Goal: Task Accomplishment & Management: Manage account settings

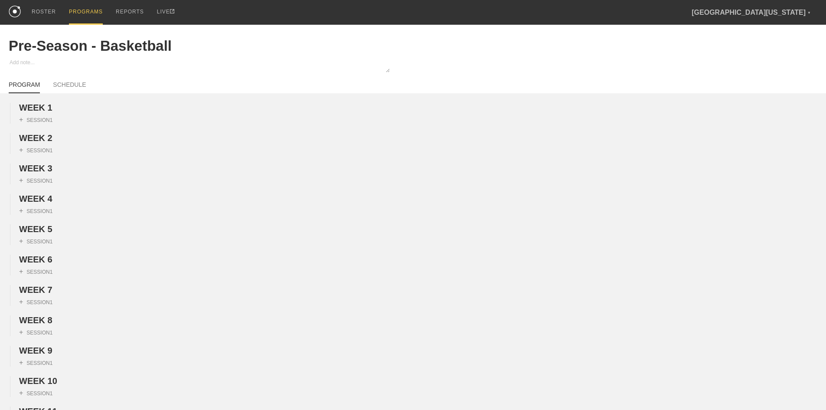
click at [75, 16] on div "PROGRAMS" at bounding box center [86, 12] width 34 height 25
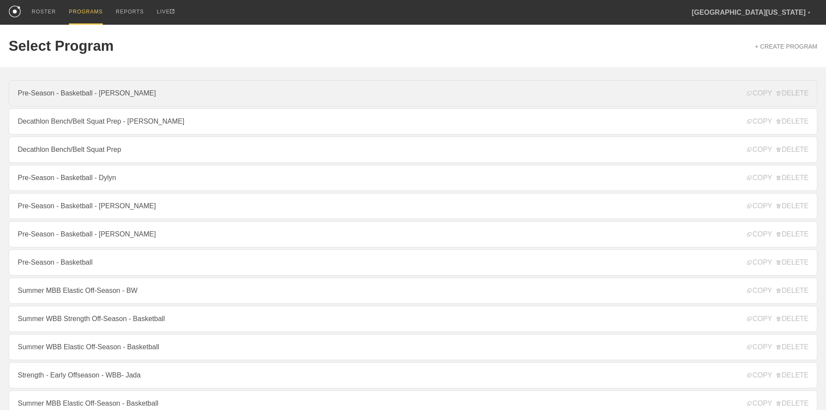
click at [108, 92] on link "Pre-Season - Basketball - [PERSON_NAME]" at bounding box center [413, 93] width 809 height 26
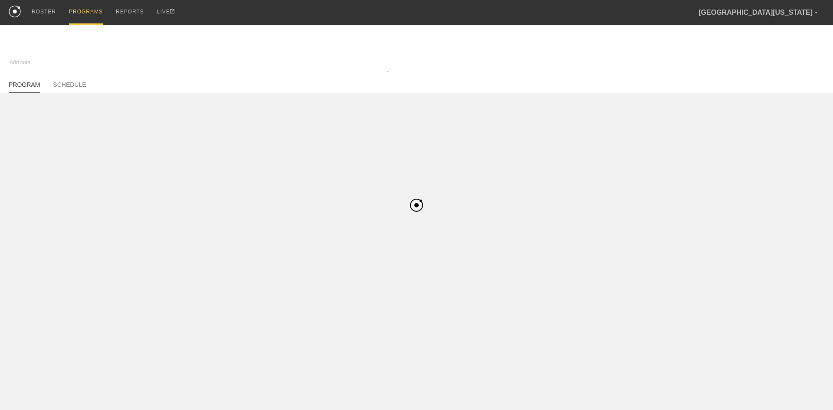
type textarea "x"
type input "Pre-Season - Basketball - [PERSON_NAME]"
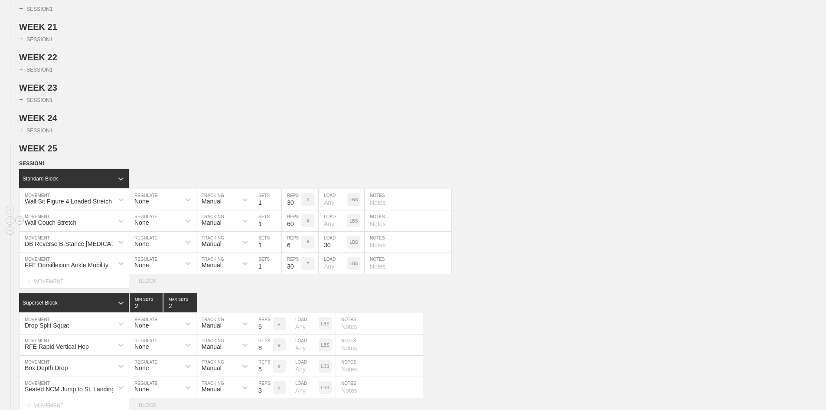
scroll to position [738, 0]
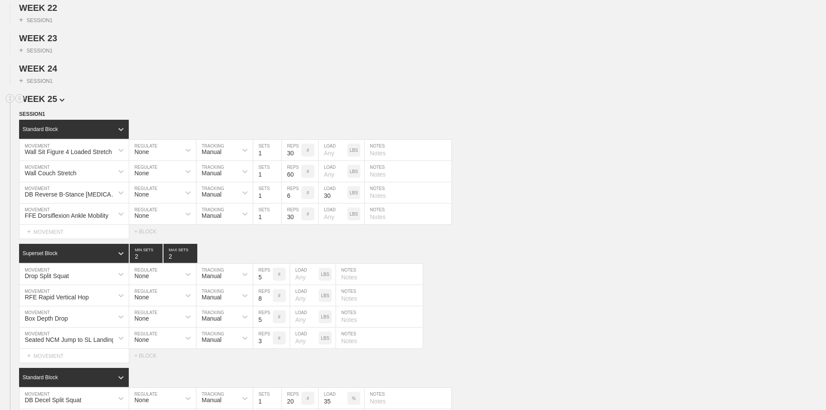
click at [56, 104] on span "WEEK 25" at bounding box center [42, 99] width 46 height 10
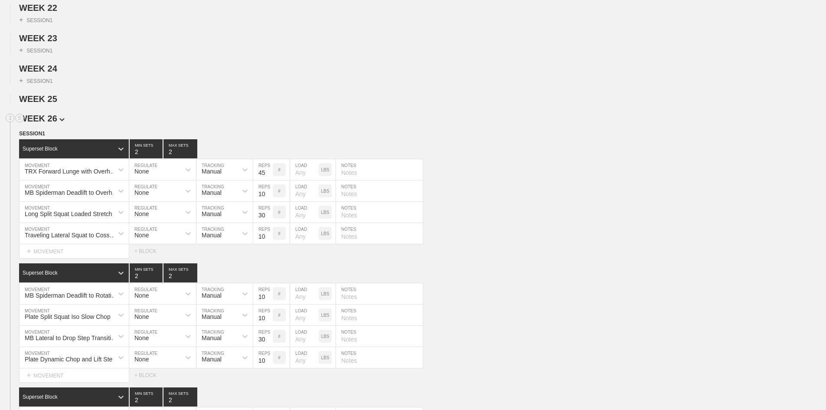
click at [52, 123] on span "WEEK 26" at bounding box center [42, 119] width 46 height 10
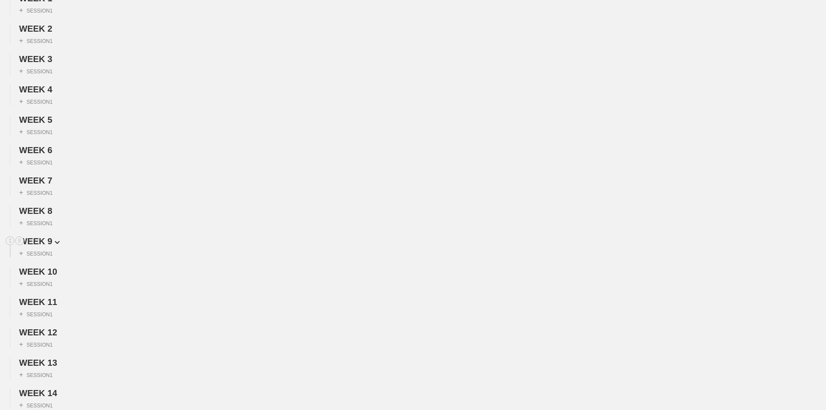
scroll to position [0, 0]
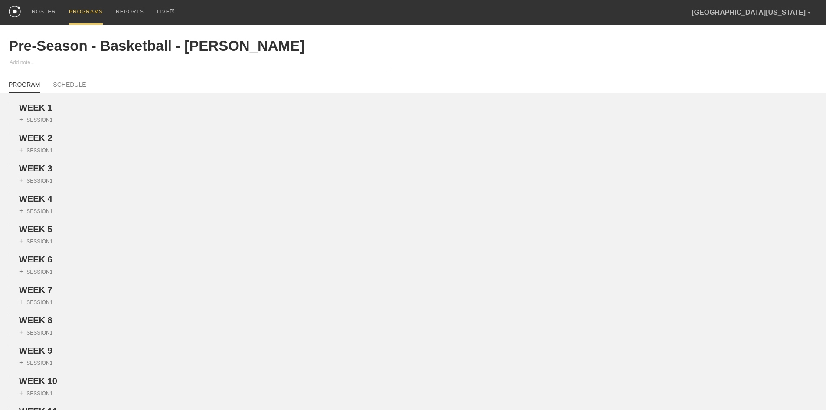
click at [83, 13] on div "PROGRAMS" at bounding box center [86, 12] width 34 height 25
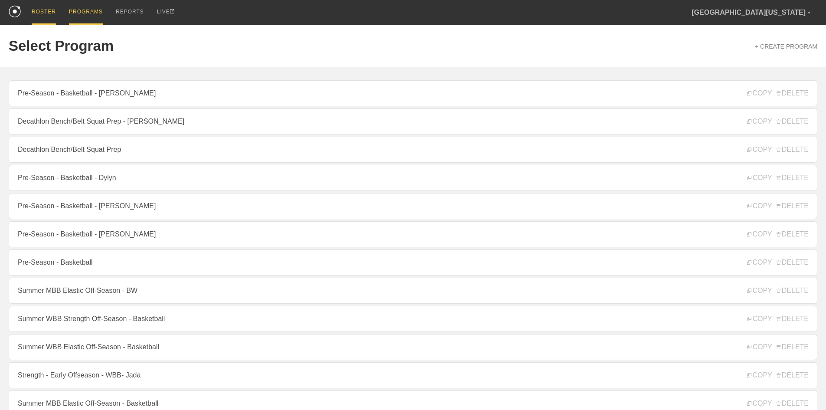
click at [46, 20] on div "ROSTER" at bounding box center [44, 12] width 24 height 25
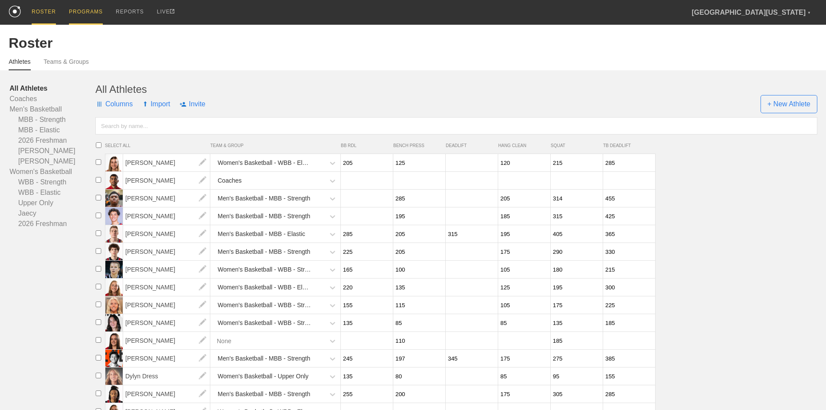
click at [69, 10] on div "PROGRAMS" at bounding box center [86, 12] width 34 height 25
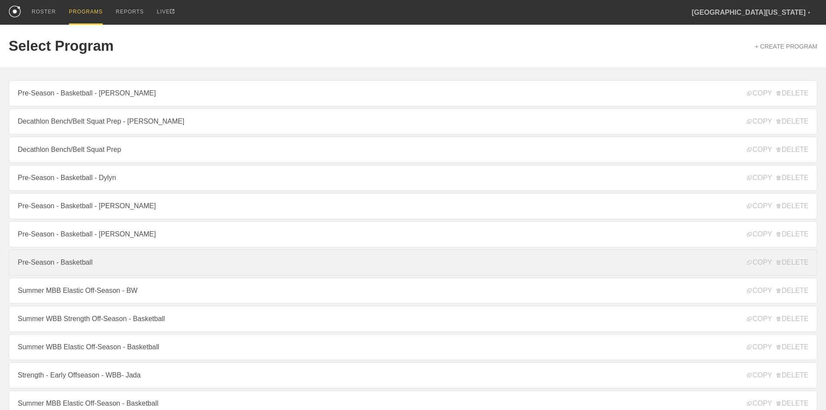
click at [88, 268] on link "Pre-Season - Basketball" at bounding box center [413, 262] width 809 height 26
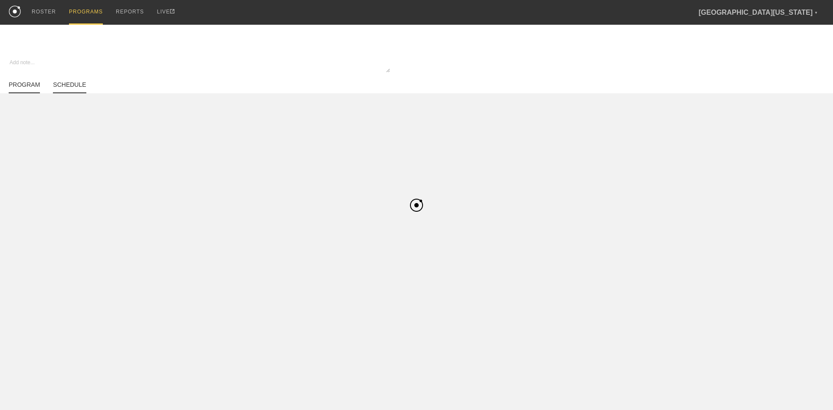
type textarea "x"
type input "Pre-Season - Basketball"
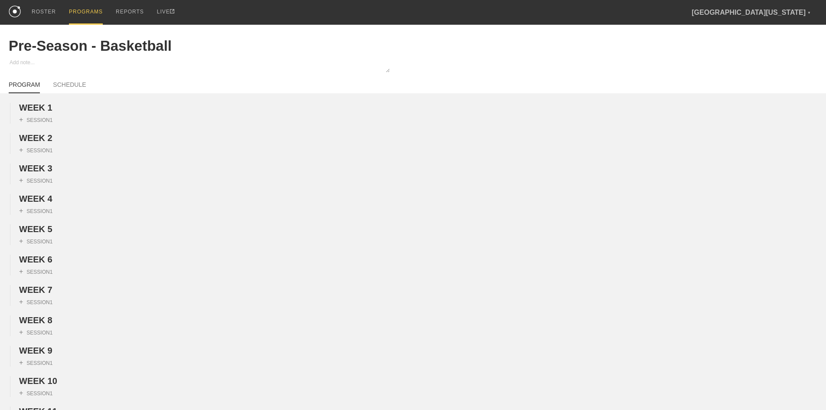
click at [89, 9] on div "PROGRAMS" at bounding box center [86, 12] width 34 height 25
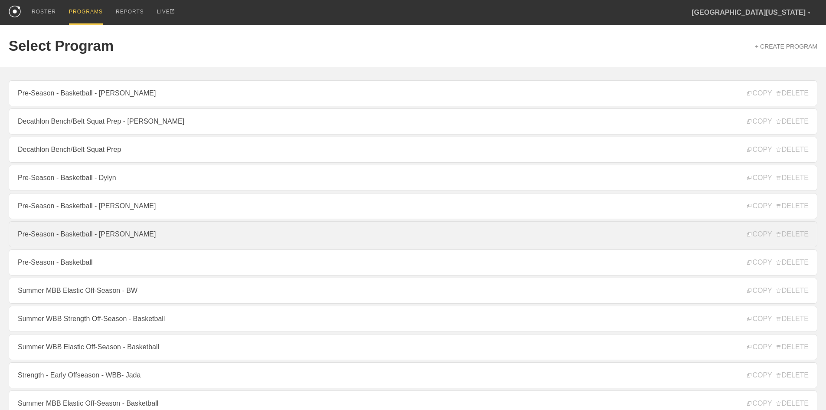
click at [110, 236] on link "Pre-Season - Basketball - [PERSON_NAME]" at bounding box center [413, 234] width 809 height 26
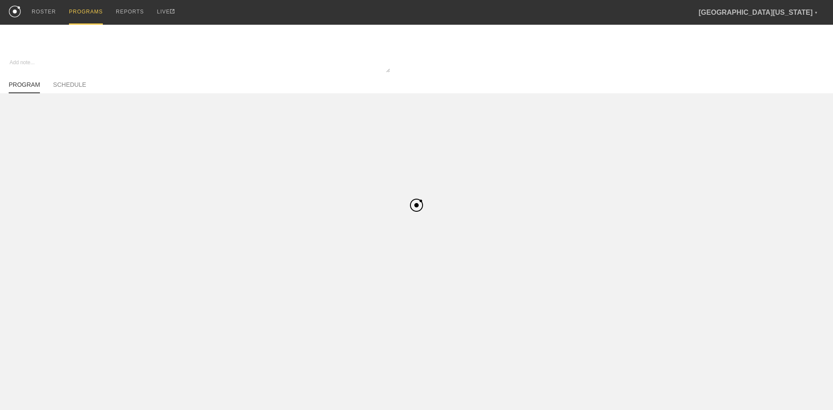
type textarea "x"
type input "Pre-Season - Basketball - [PERSON_NAME]"
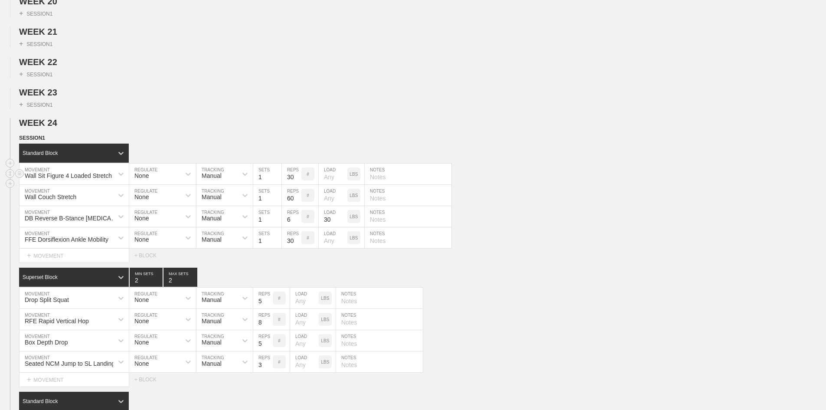
scroll to position [694, 0]
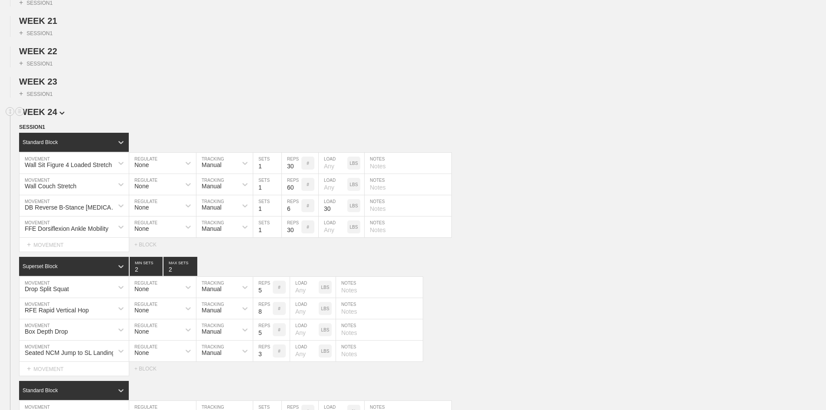
click at [51, 117] on span "WEEK 24" at bounding box center [42, 112] width 46 height 10
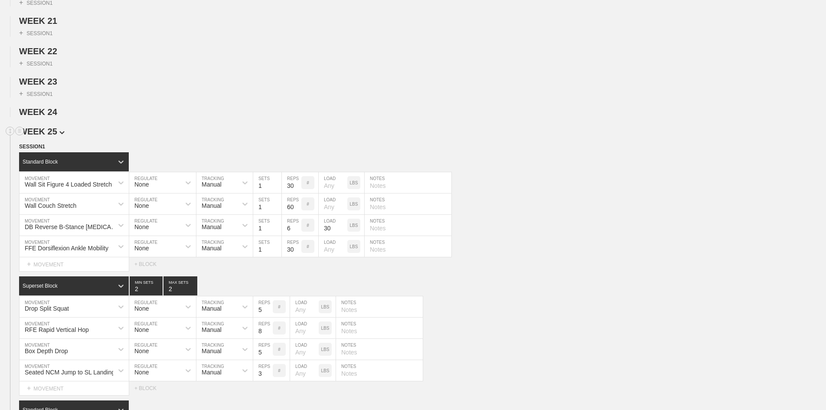
click at [54, 136] on span "WEEK 25" at bounding box center [42, 132] width 46 height 10
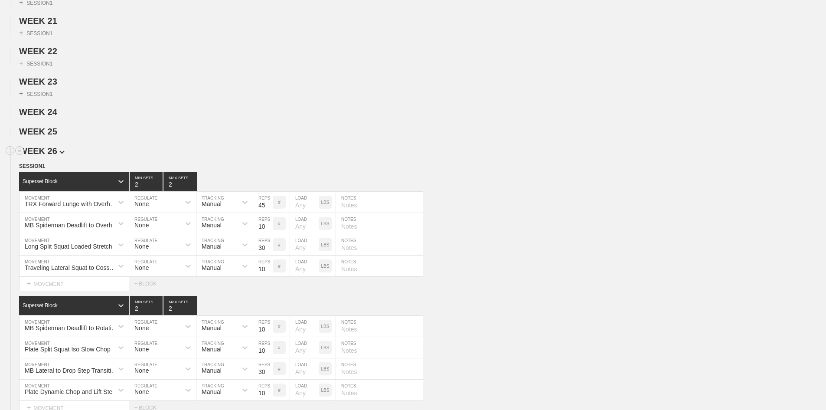
drag, startPoint x: 54, startPoint y: 167, endPoint x: 55, endPoint y: 172, distance: 4.9
click at [56, 156] on span "WEEK 26" at bounding box center [42, 151] width 46 height 10
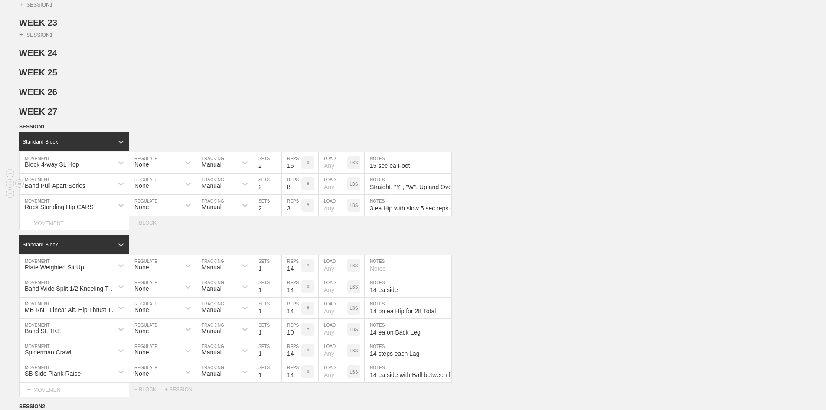
scroll to position [868, 0]
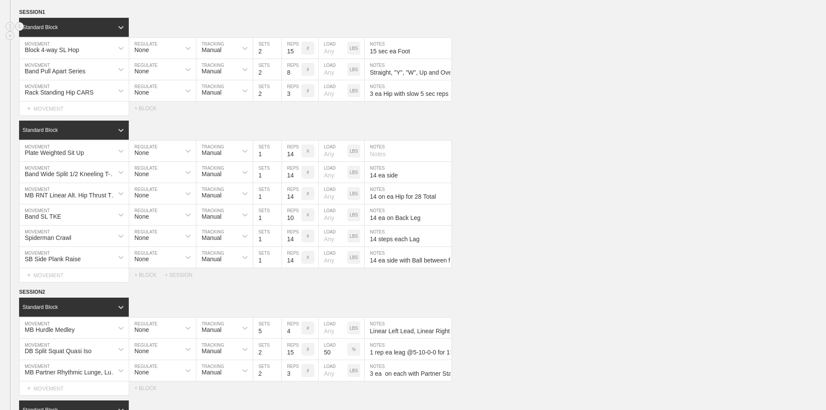
click at [33, 37] on div "Standard Block" at bounding box center [74, 27] width 110 height 19
click at [38, 15] on span "SESSION 1" at bounding box center [35, 12] width 32 height 6
